Goal: Information Seeking & Learning: Learn about a topic

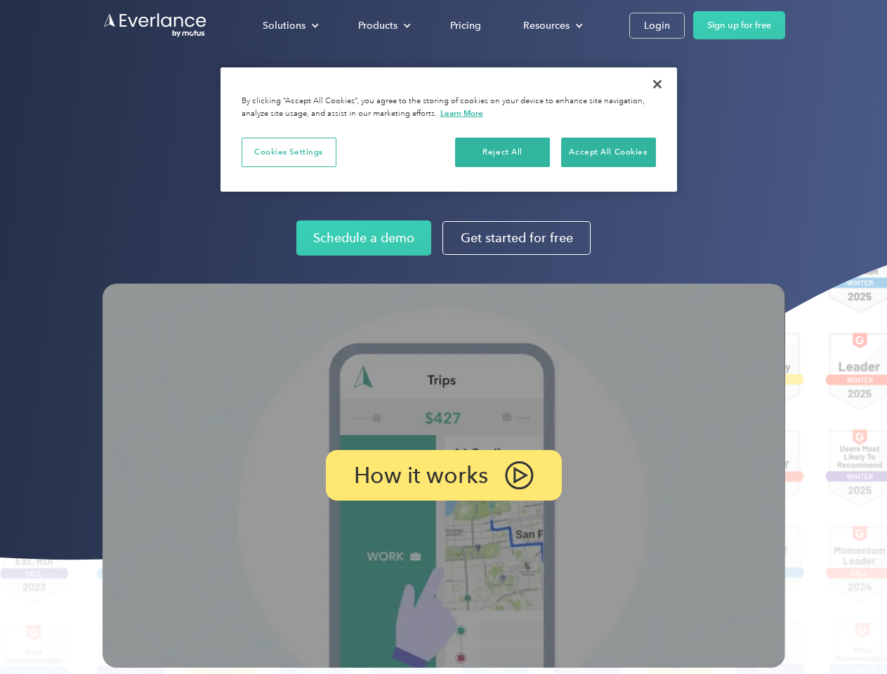
click at [443, 337] on img at bounding box center [443, 476] width 682 height 384
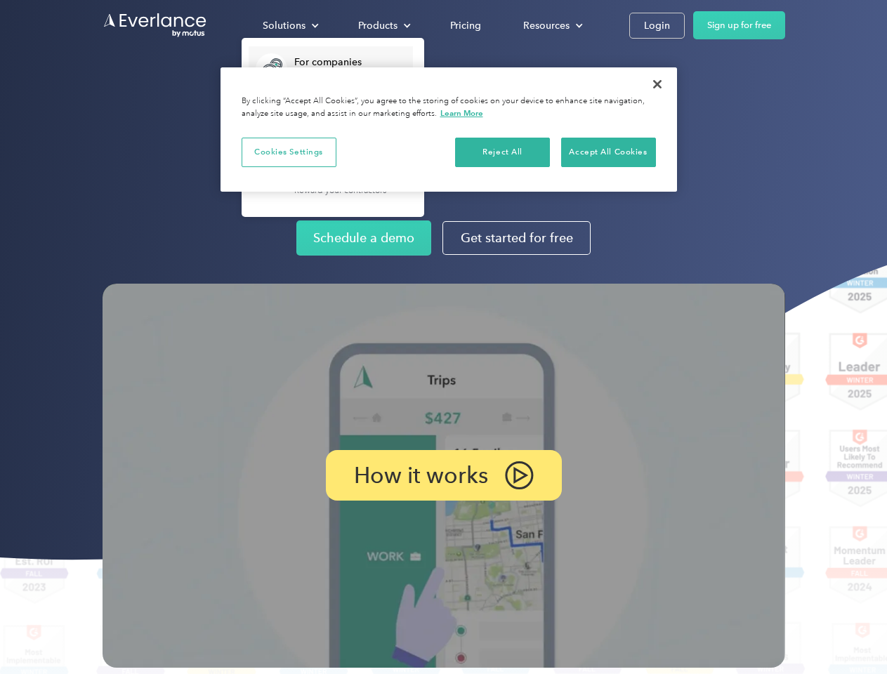
click at [290, 25] on div "Solutions" at bounding box center [284, 26] width 43 height 18
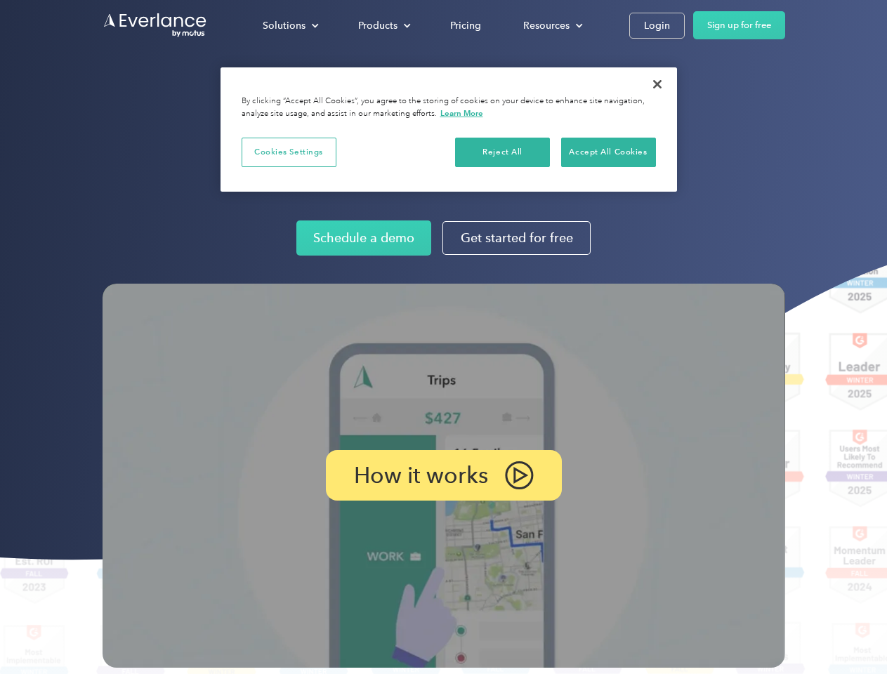
click at [383, 25] on div "Products" at bounding box center [377, 26] width 39 height 18
click at [551, 25] on div "Resources" at bounding box center [546, 26] width 46 height 18
click at [443, 475] on p "How it works" at bounding box center [421, 475] width 134 height 17
click at [289, 152] on button "Cookies Settings" at bounding box center [288, 152] width 95 height 29
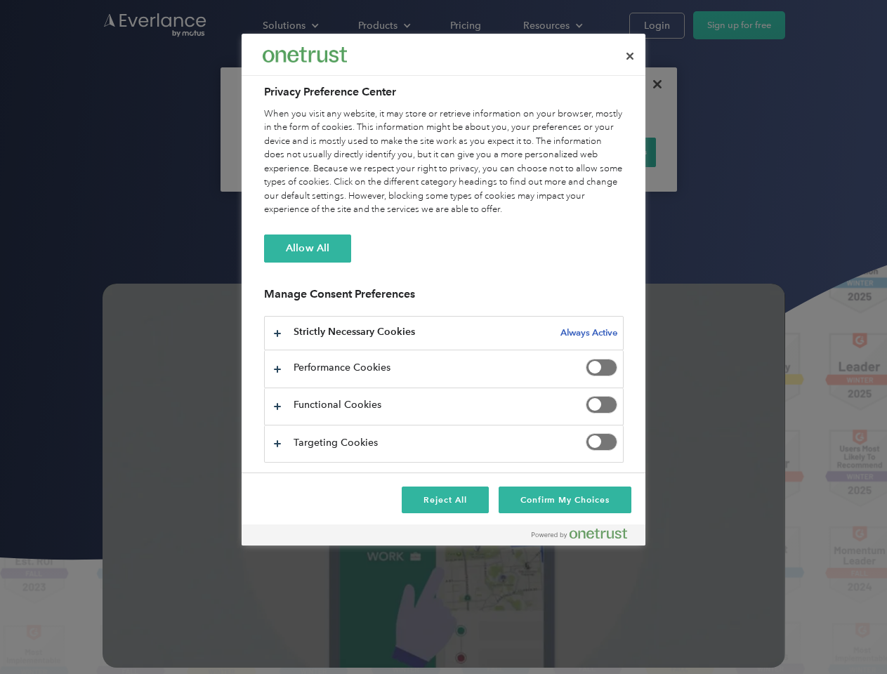
click at [503, 152] on div "When you visit any website, it may store or retrieve information on your browse…" at bounding box center [443, 162] width 359 height 110
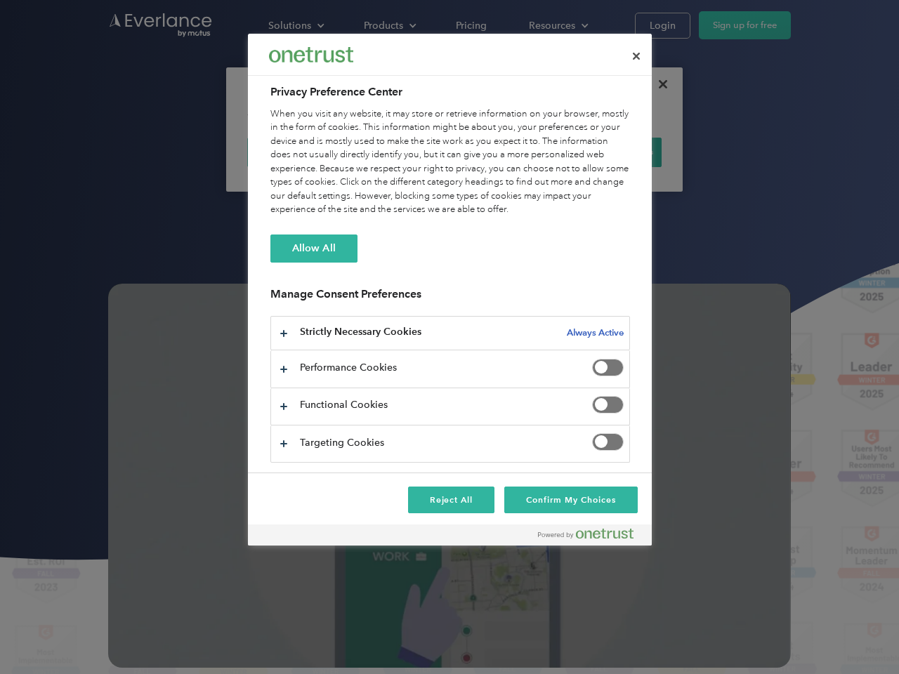
click at [608, 152] on div "When you visit any website, it may store or retrieve information on your browse…" at bounding box center [449, 162] width 359 height 110
click at [657, 84] on div at bounding box center [449, 337] width 899 height 674
